Goal: Task Accomplishment & Management: Manage account settings

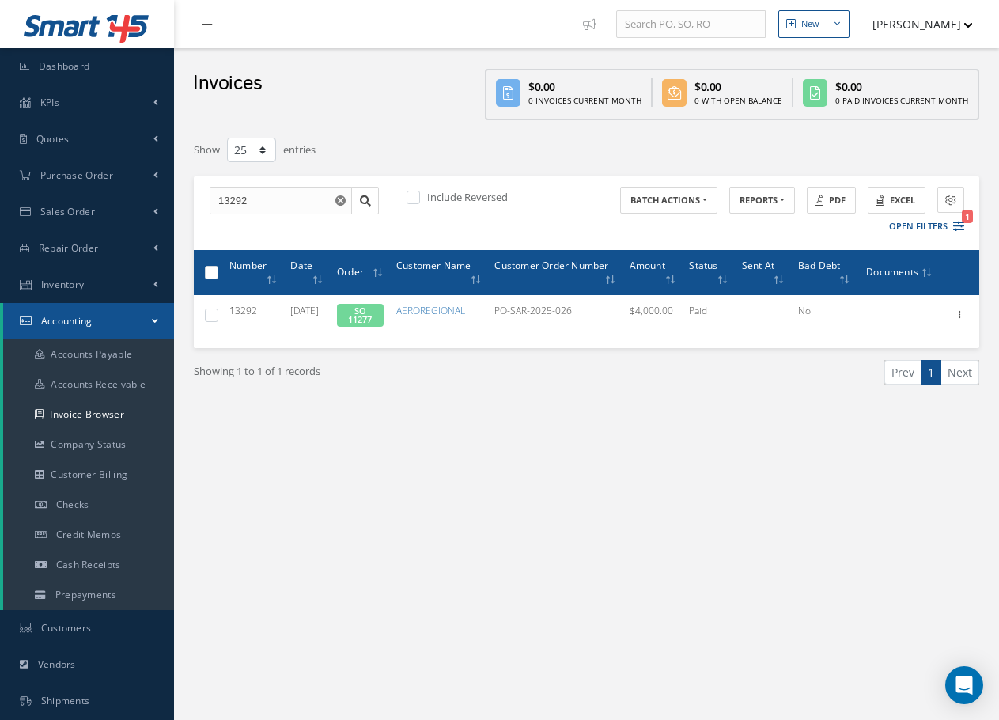
select select "25"
click at [66, 282] on span "Inventory" at bounding box center [63, 284] width 44 height 13
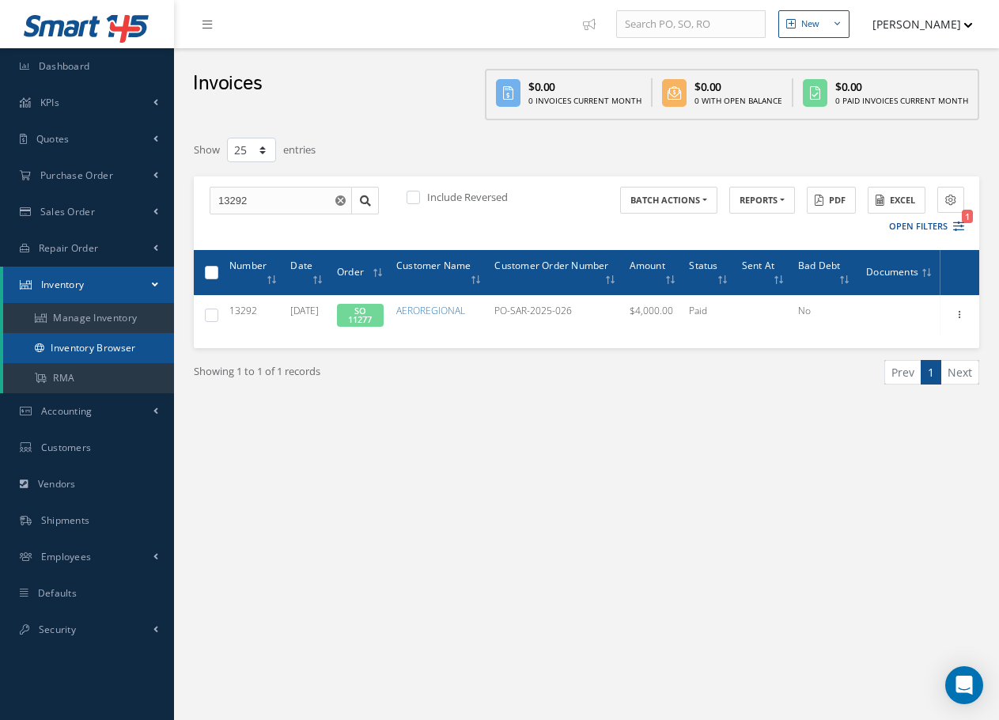
click at [85, 351] on link "Inventory Browser" at bounding box center [88, 348] width 171 height 30
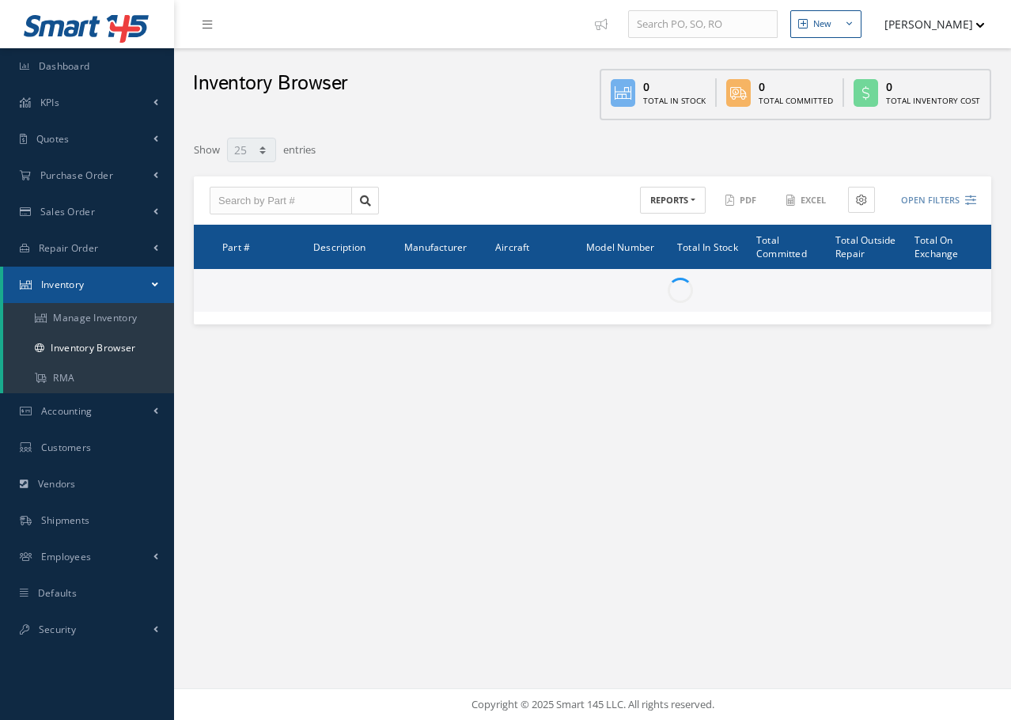
select select "25"
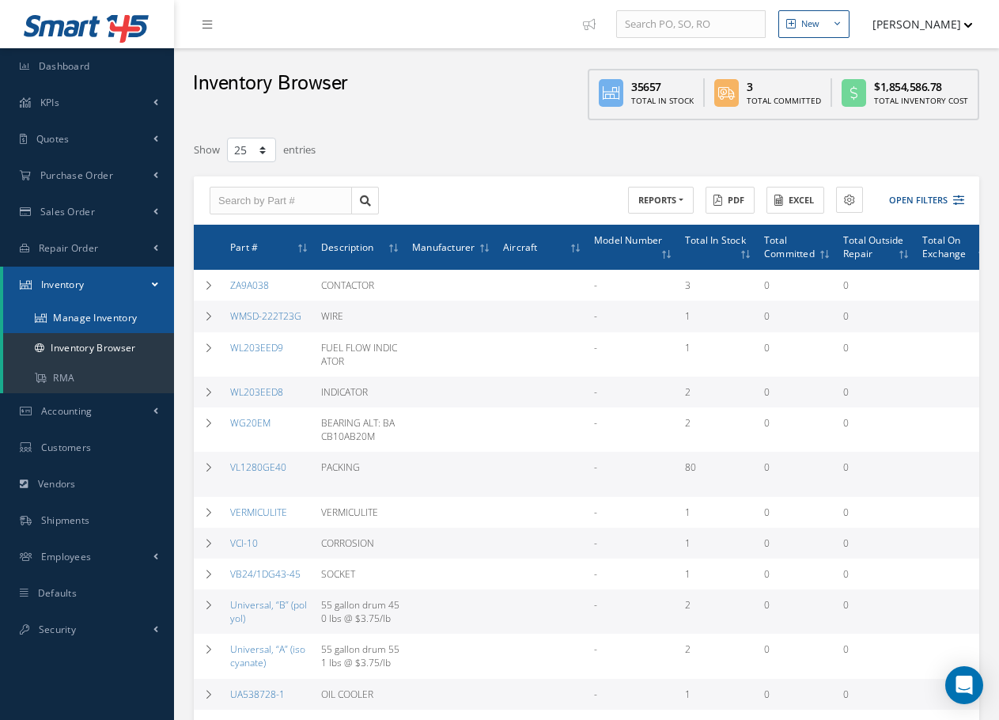
click at [78, 321] on link "Manage Inventory" at bounding box center [88, 318] width 171 height 30
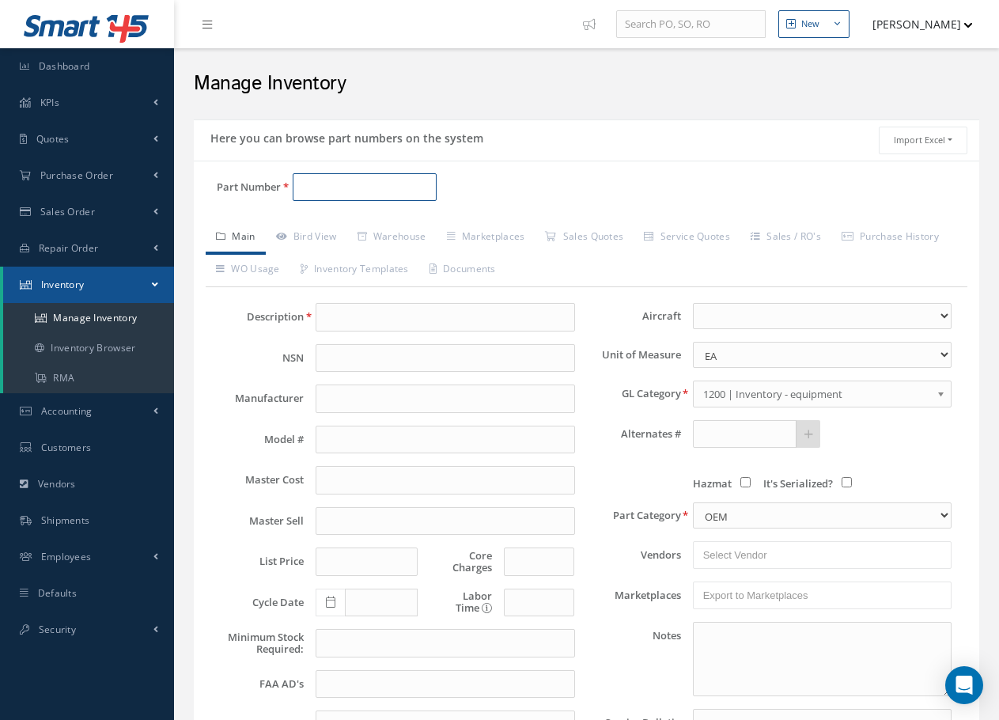
click at [319, 182] on input "Part Number" at bounding box center [365, 187] width 144 height 28
click at [319, 229] on link "Bird View" at bounding box center [306, 237] width 81 height 33
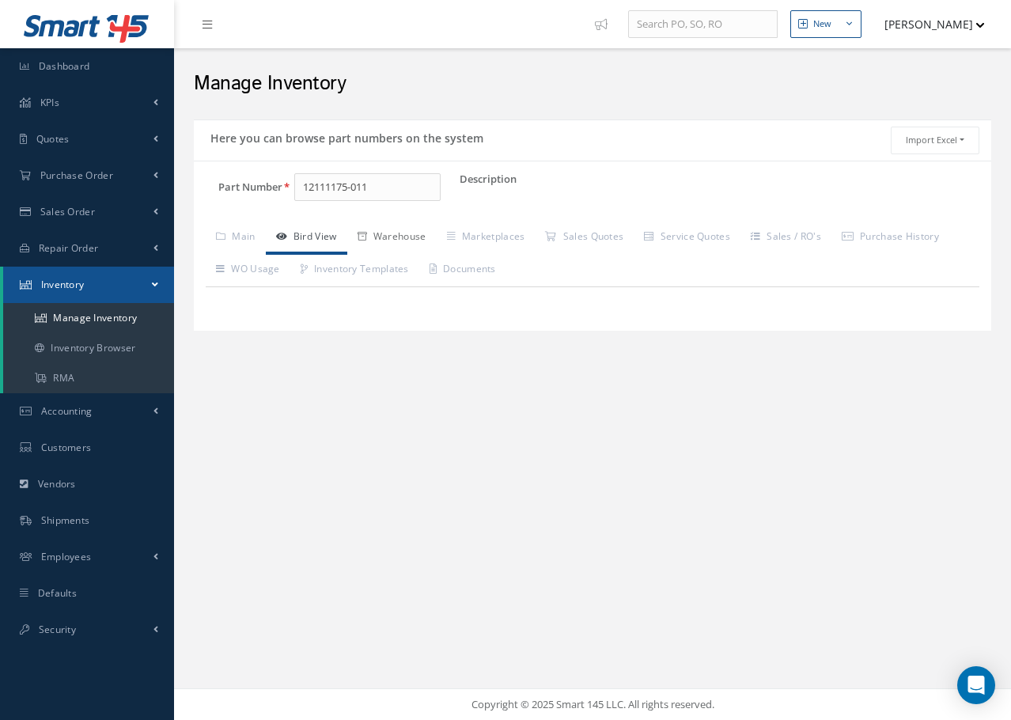
click at [399, 236] on link "Warehouse" at bounding box center [391, 237] width 89 height 33
click at [490, 233] on link "Marketplaces" at bounding box center [486, 237] width 99 height 33
click at [243, 236] on link "Main" at bounding box center [236, 237] width 60 height 33
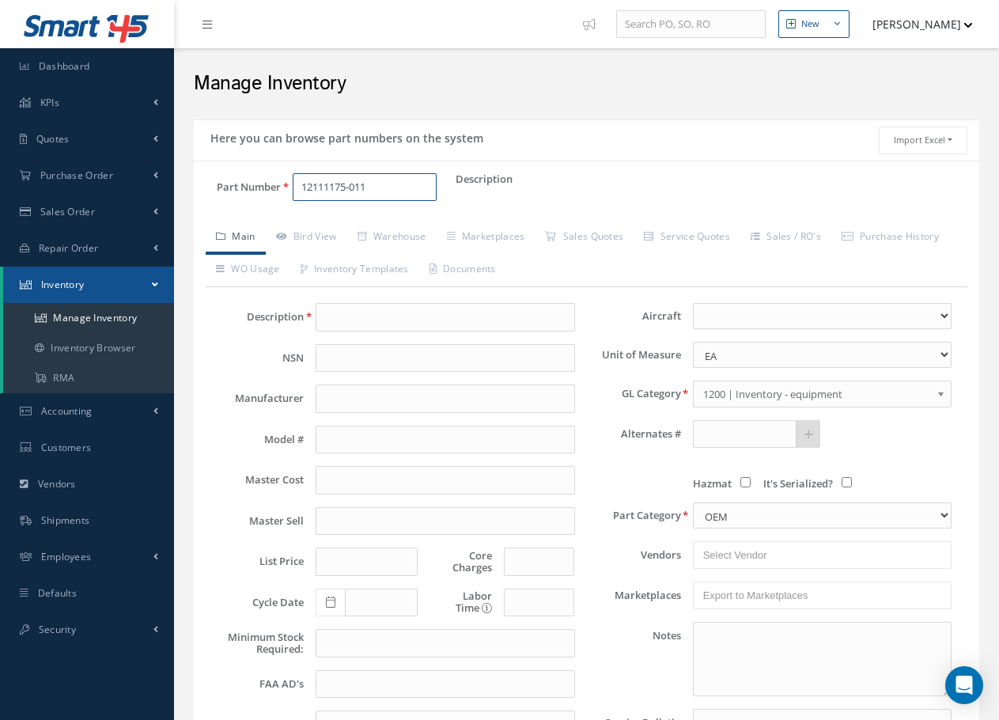
click at [328, 187] on input "12111175-011" at bounding box center [365, 187] width 144 height 28
type input "1211175-011"
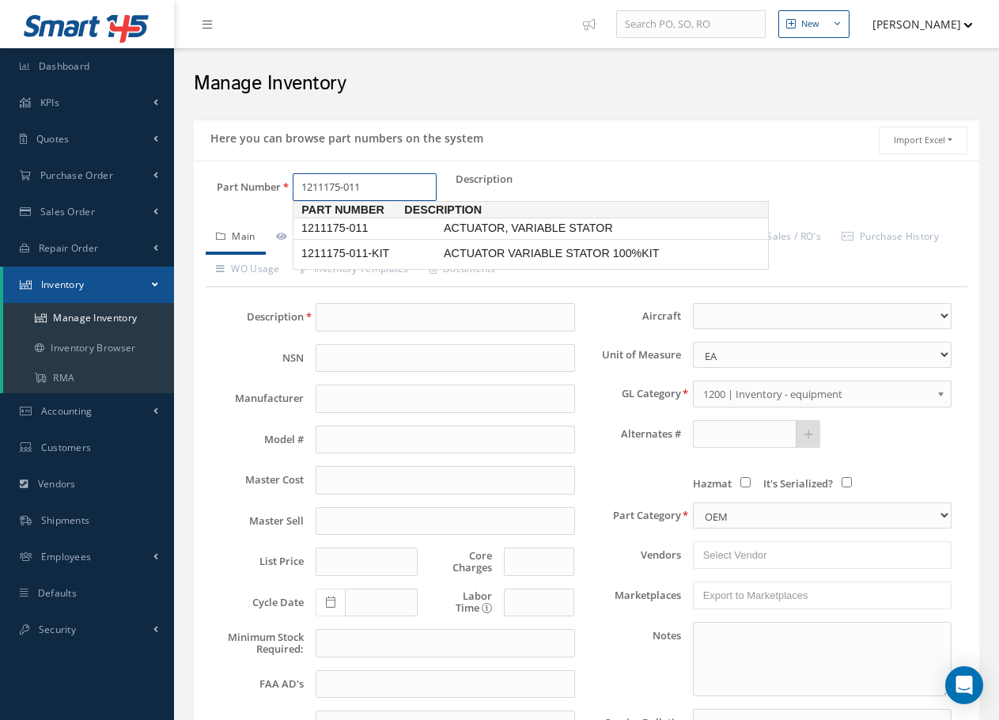
click at [381, 230] on span "1211175-011" at bounding box center [369, 228] width 142 height 17
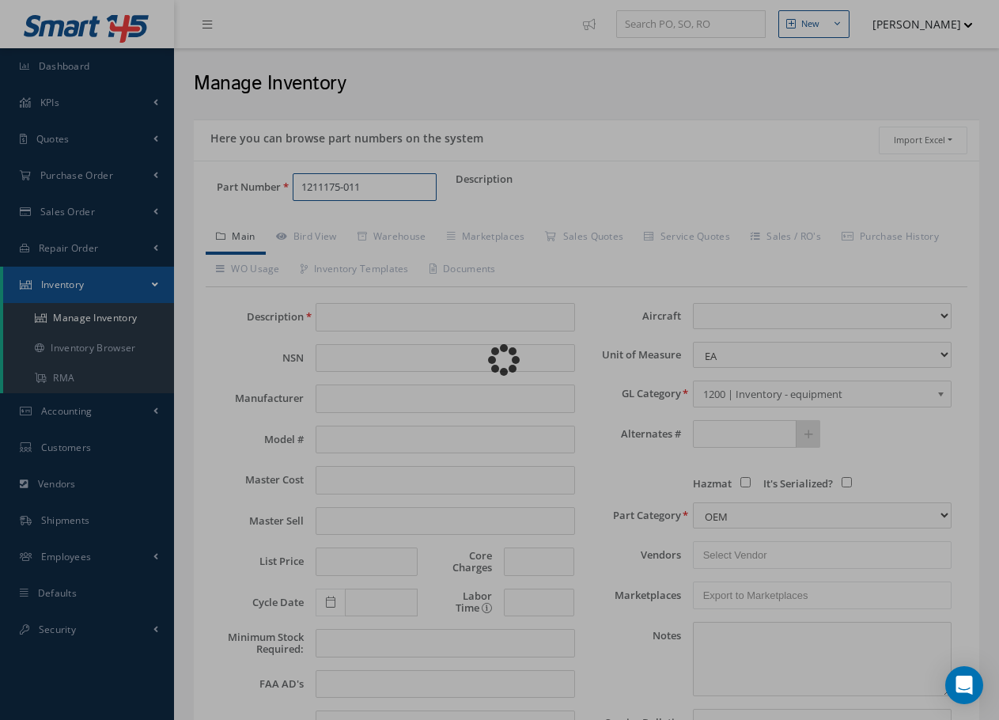
type input "ACTUATOR, VARIABLE STATOR"
type input "Arkwin"
type input "1125.00"
type input "1518.75"
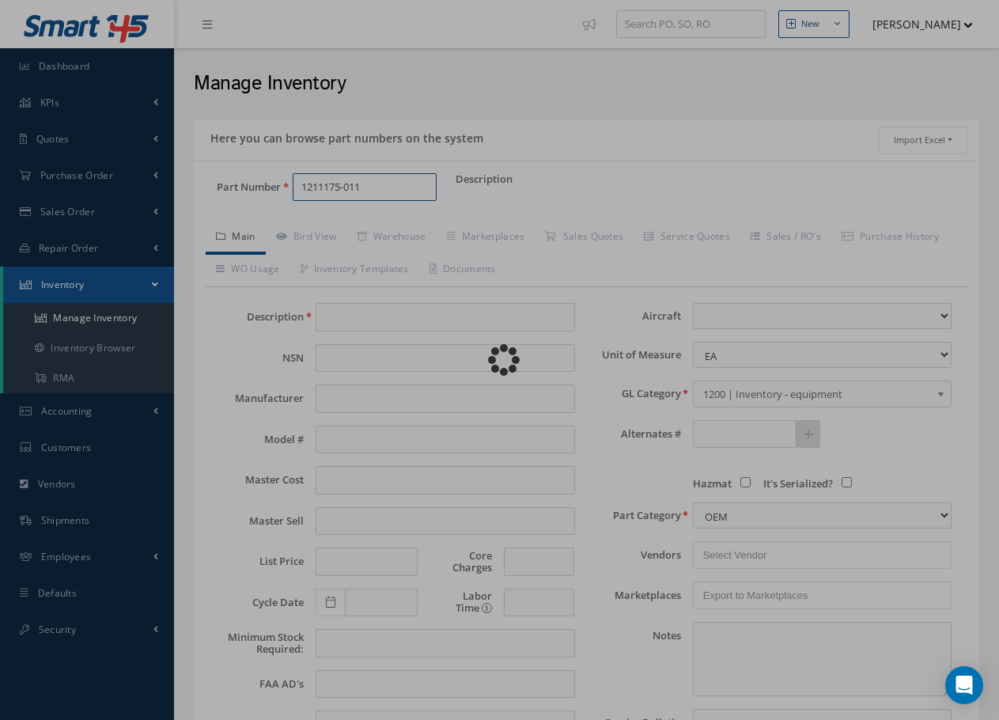
type input "0.00"
select select
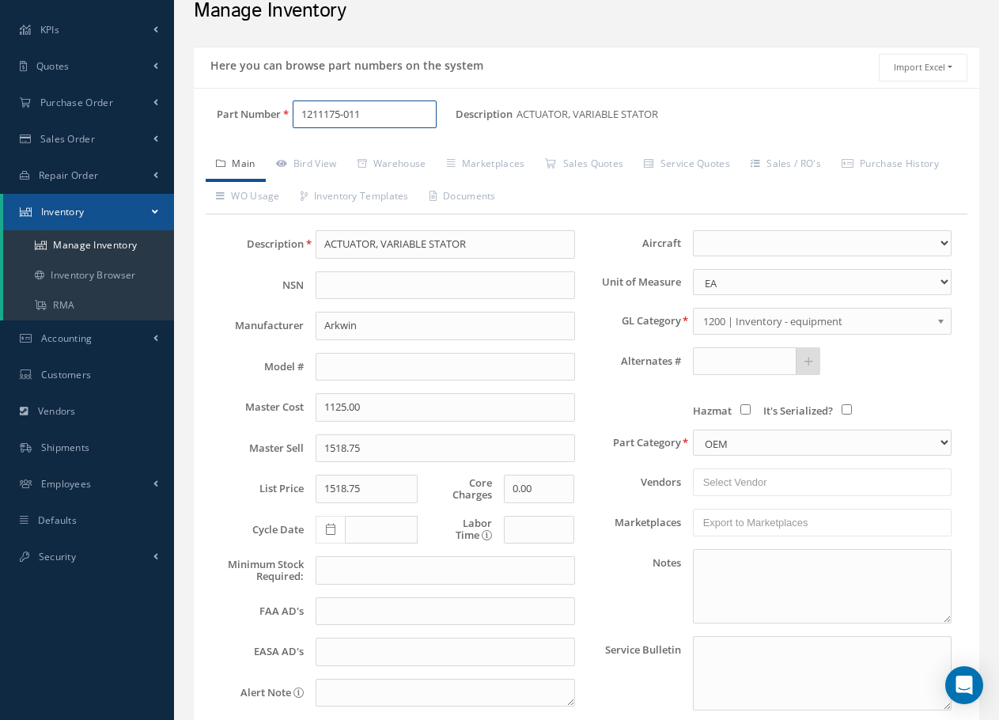
scroll to position [79, 0]
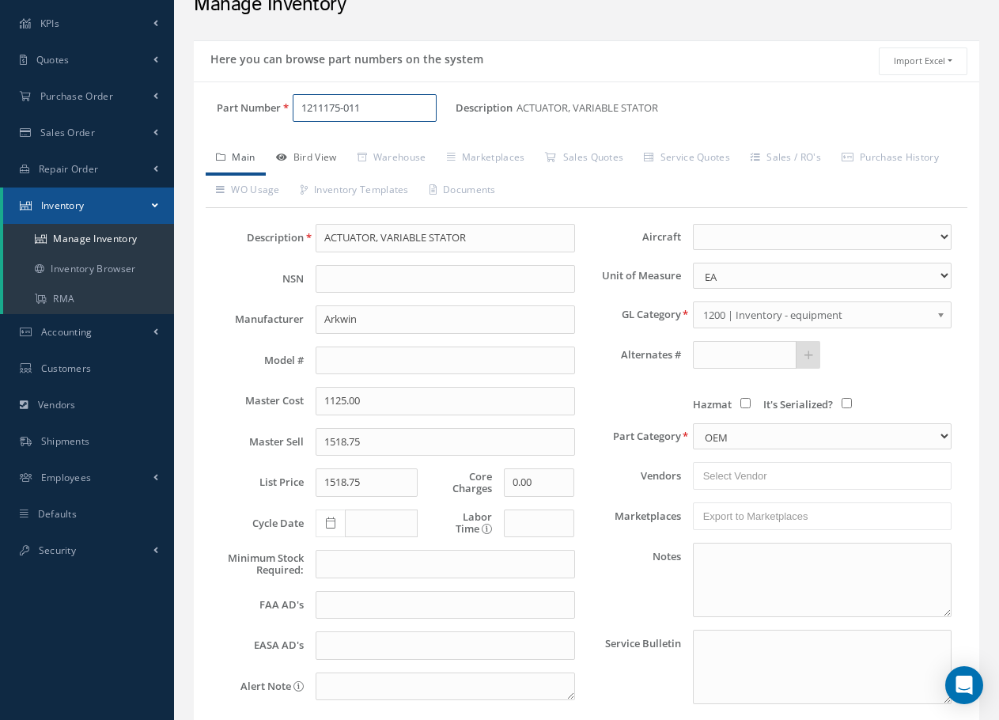
type input "1211175-011"
click at [328, 157] on link "Bird View" at bounding box center [306, 158] width 81 height 33
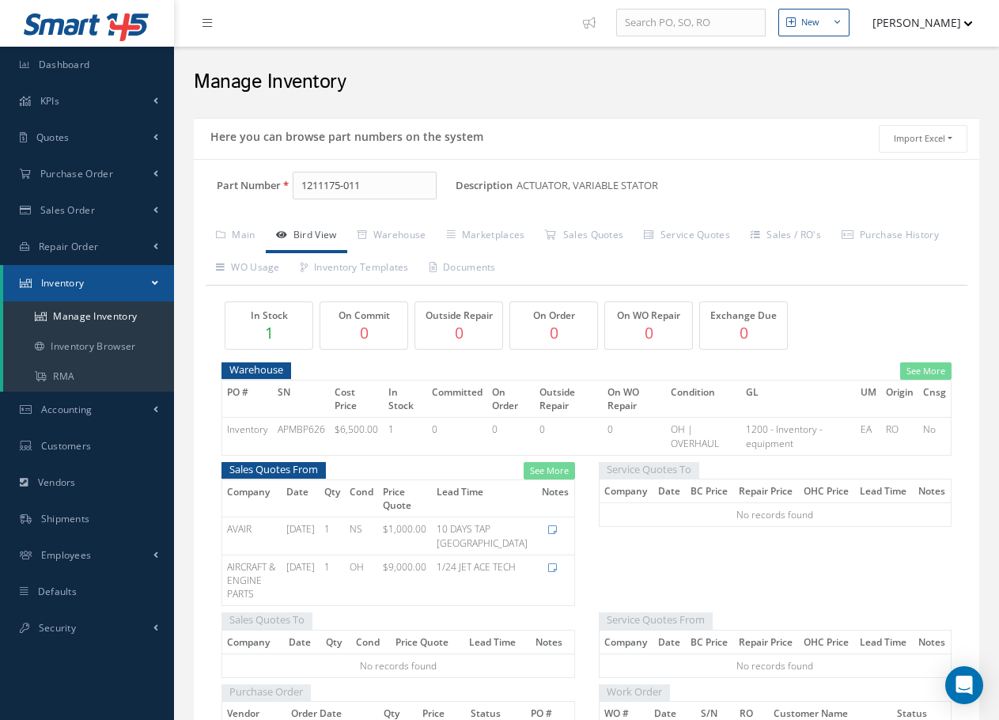
scroll to position [0, 0]
